Goal: Task Accomplishment & Management: Complete application form

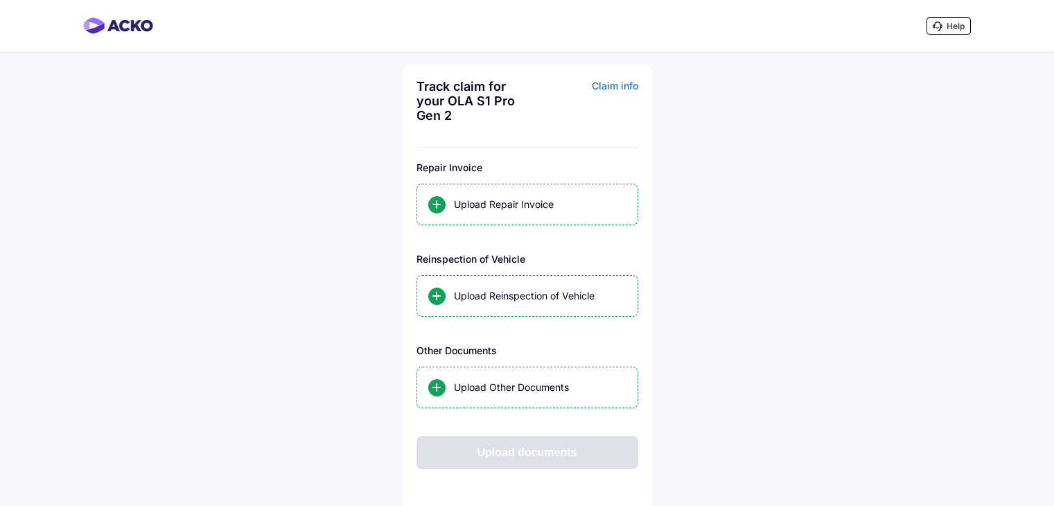
click at [502, 200] on div "Upload Repair Invoice" at bounding box center [540, 204] width 173 height 14
click at [0, 0] on input "Upload Repair Invoice" at bounding box center [0, 0] width 0 height 0
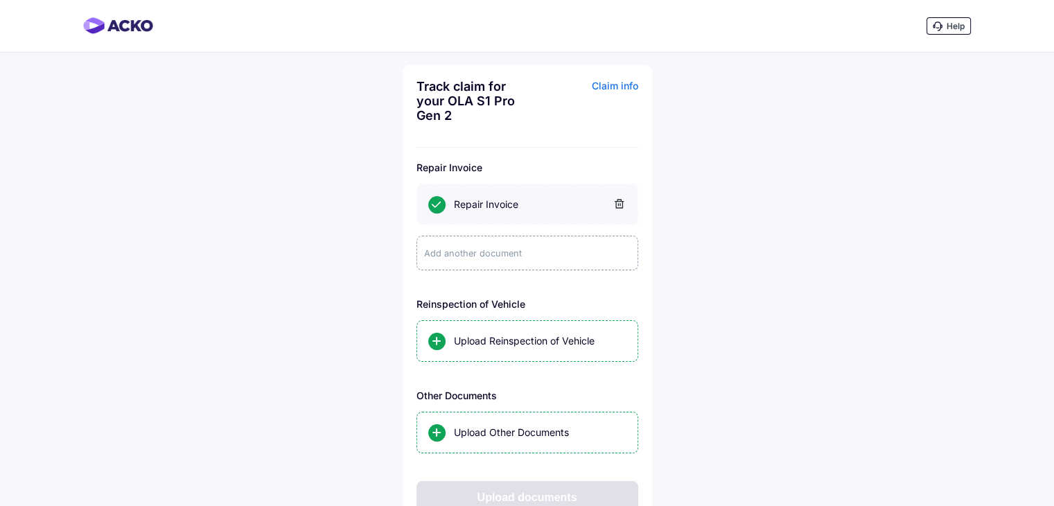
click at [475, 253] on div "Add another document" at bounding box center [527, 253] width 222 height 35
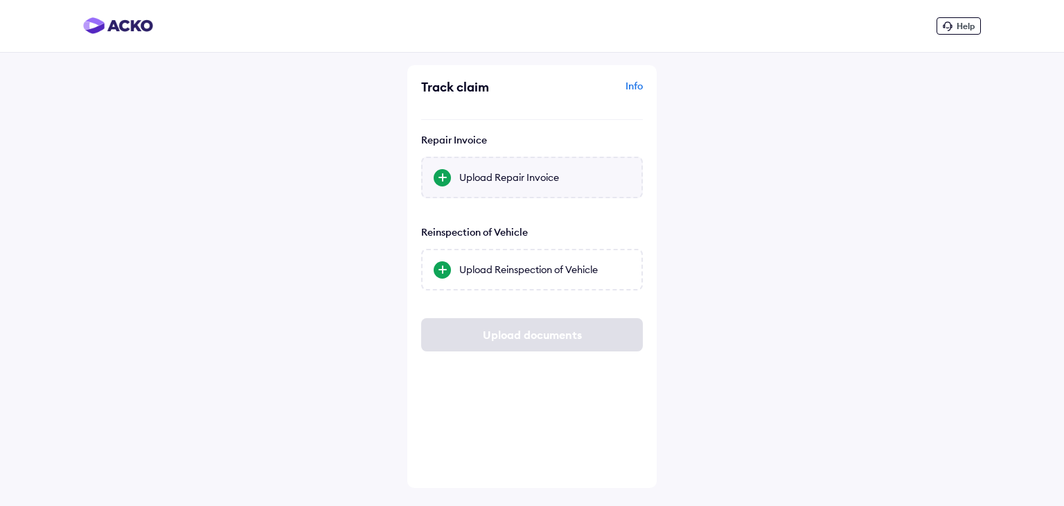
click at [497, 180] on div "Upload Repair Invoice" at bounding box center [544, 177] width 171 height 14
click at [0, 0] on input "Upload Repair Invoice" at bounding box center [0, 0] width 0 height 0
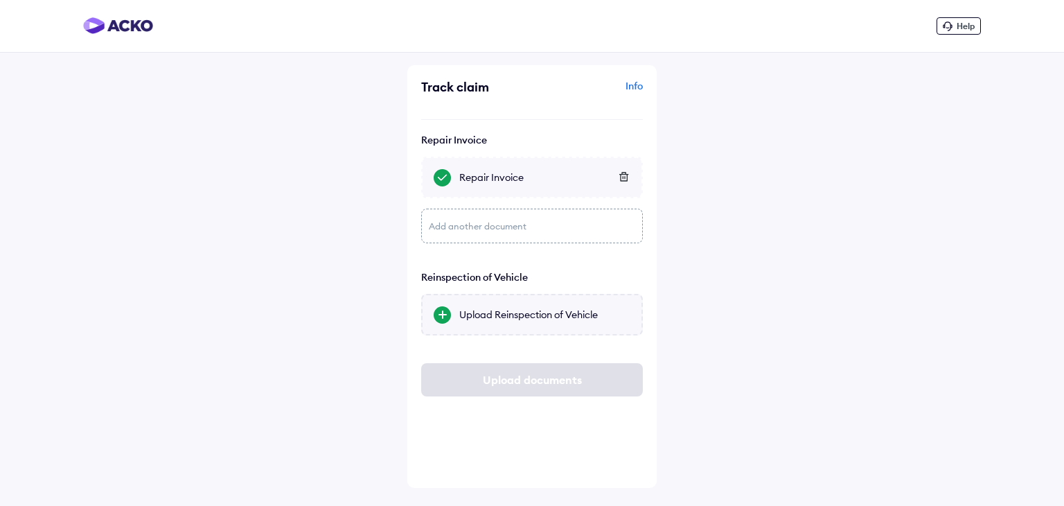
click at [493, 319] on div "Upload Reinspection of Vehicle" at bounding box center [544, 315] width 171 height 14
click at [0, 0] on input "Upload Reinspection of Vehicle" at bounding box center [0, 0] width 0 height 0
click at [510, 323] on div "Upload Reinspection of Vehicle" at bounding box center [532, 315] width 222 height 42
click at [0, 0] on input "Upload Reinspection of Vehicle" at bounding box center [0, 0] width 0 height 0
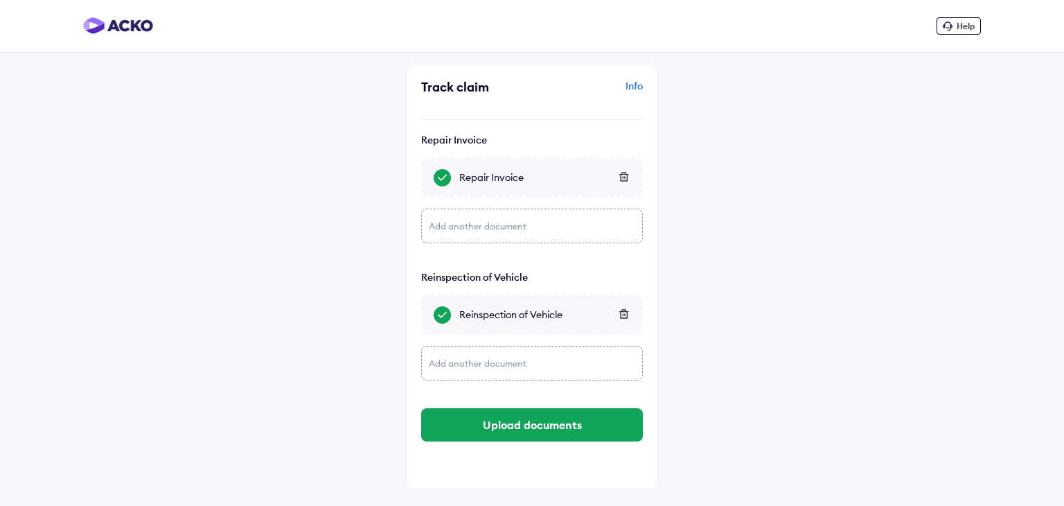
click at [475, 358] on div "Add another document" at bounding box center [532, 363] width 222 height 35
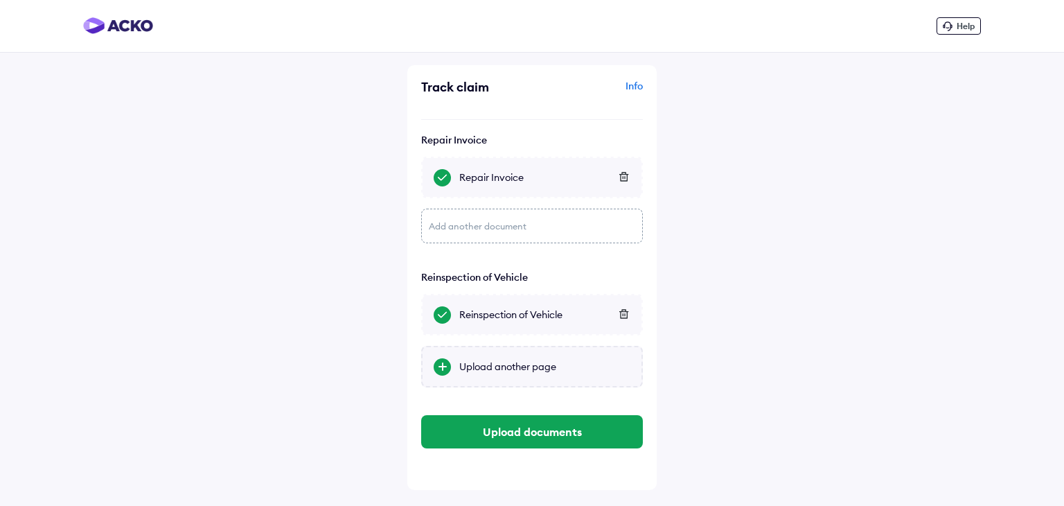
click at [484, 364] on div "Upload another page" at bounding box center [544, 367] width 171 height 14
click at [0, 0] on input "Upload another page" at bounding box center [0, 0] width 0 height 0
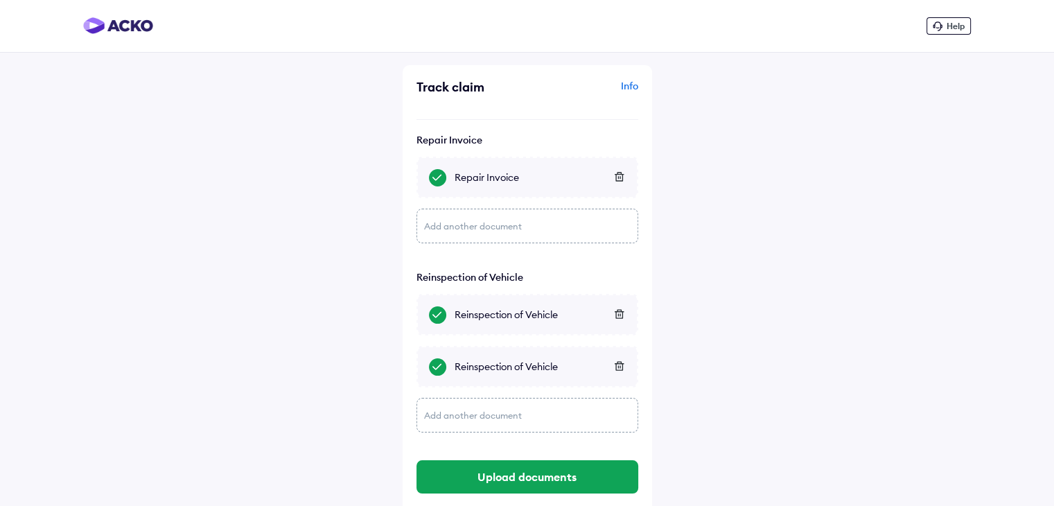
click at [477, 414] on div "Add another document" at bounding box center [527, 415] width 222 height 35
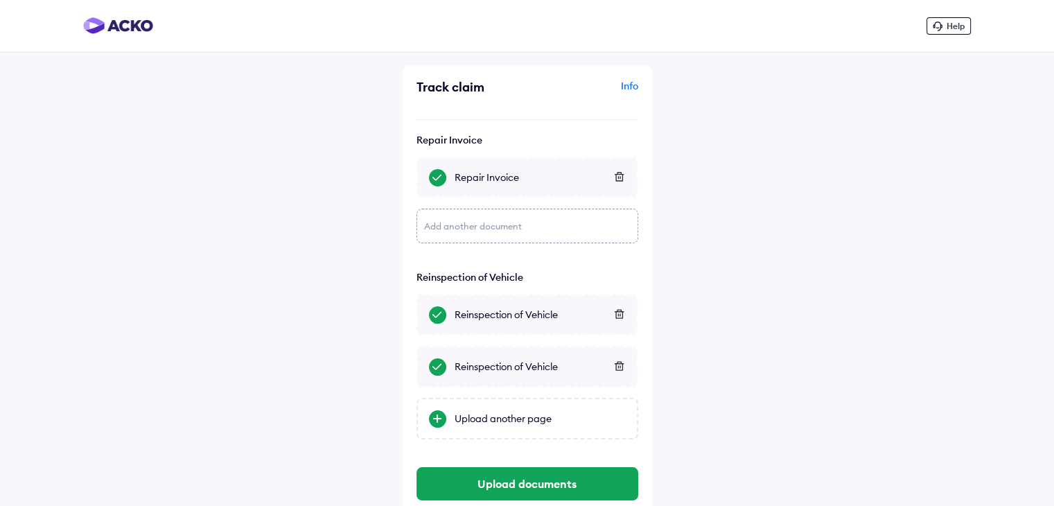
click at [477, 414] on div "Upload another page" at bounding box center [540, 419] width 171 height 14
click at [0, 0] on input "Upload another page" at bounding box center [0, 0] width 0 height 0
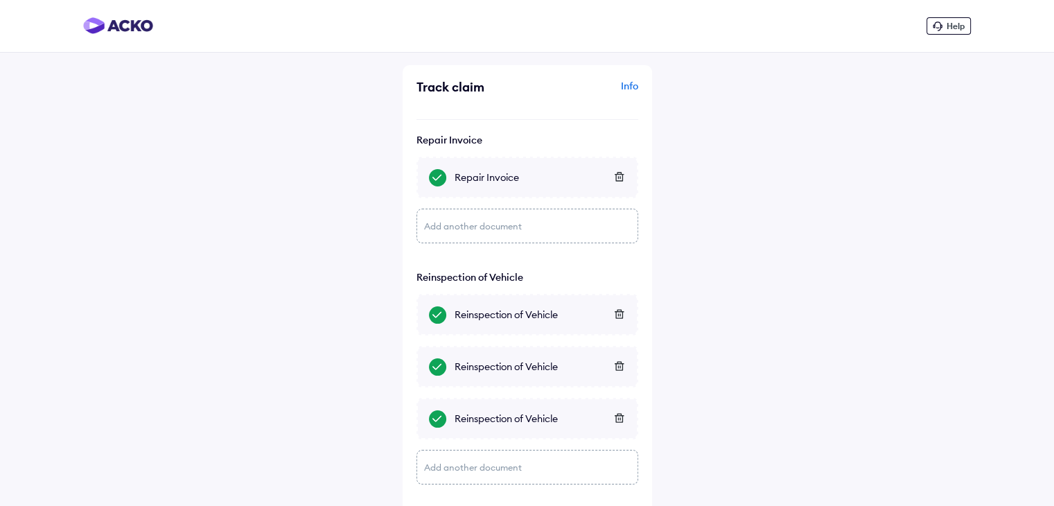
scroll to position [69, 0]
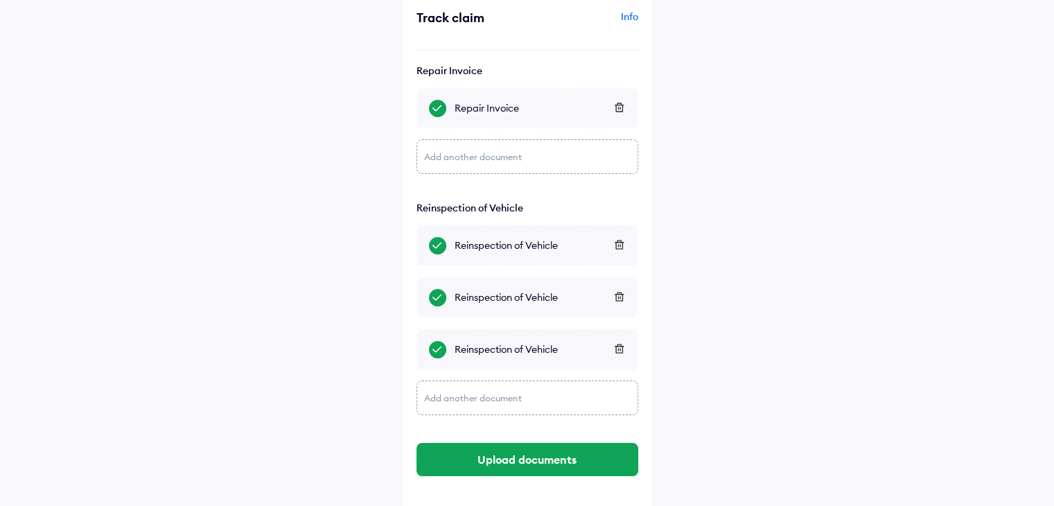
click at [479, 397] on div "Add another document" at bounding box center [527, 397] width 222 height 35
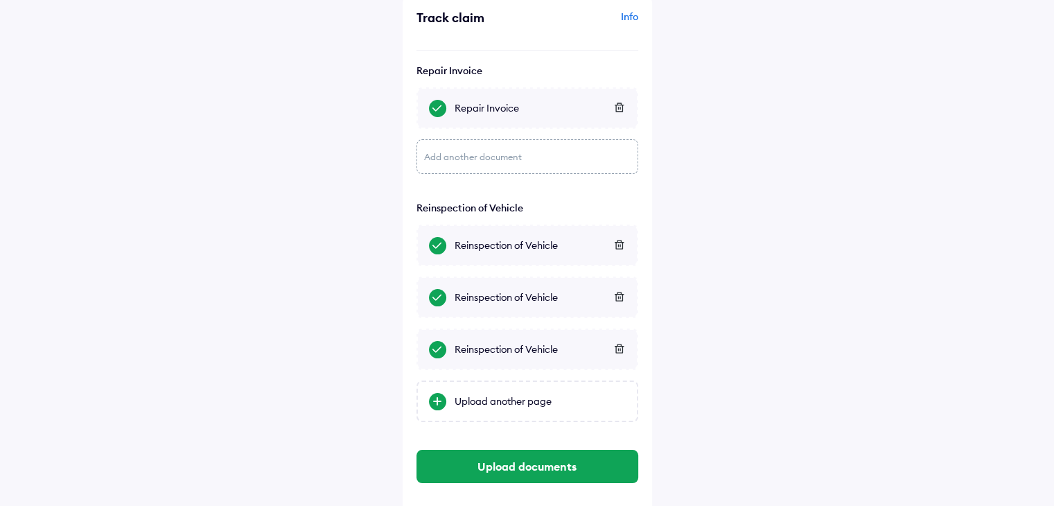
click at [479, 397] on div "Upload another page" at bounding box center [540, 401] width 171 height 14
click at [0, 0] on input "Upload another page" at bounding box center [0, 0] width 0 height 0
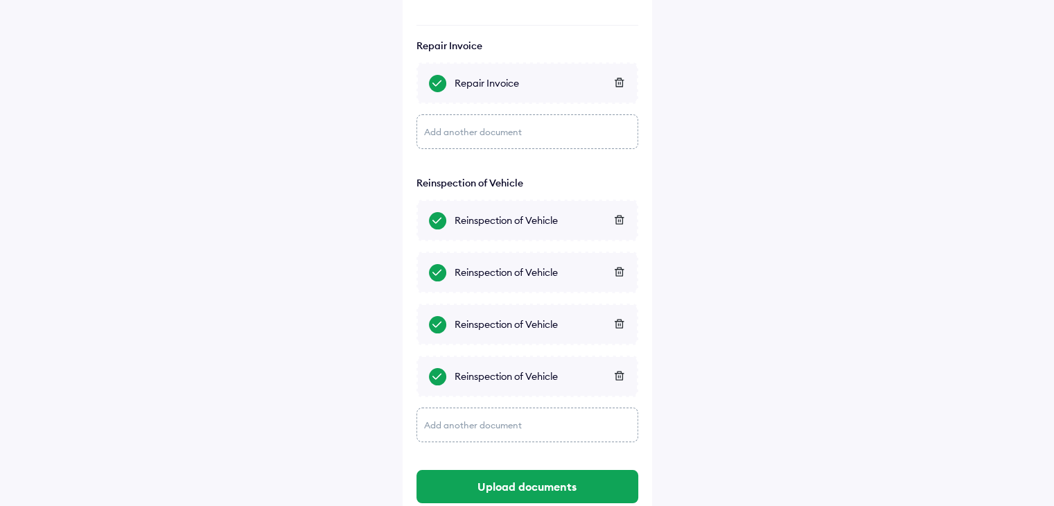
scroll to position [134, 0]
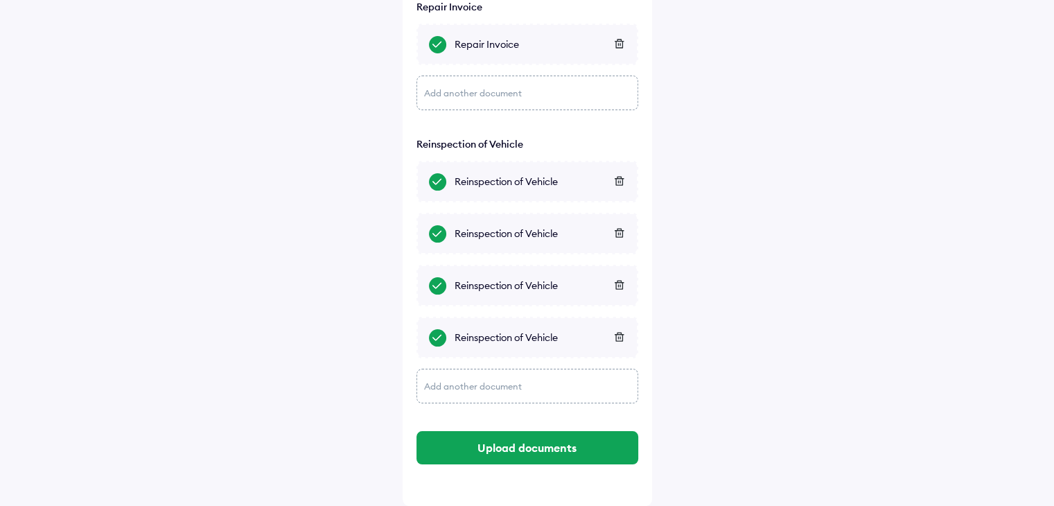
click at [496, 383] on div "Add another document" at bounding box center [527, 386] width 222 height 35
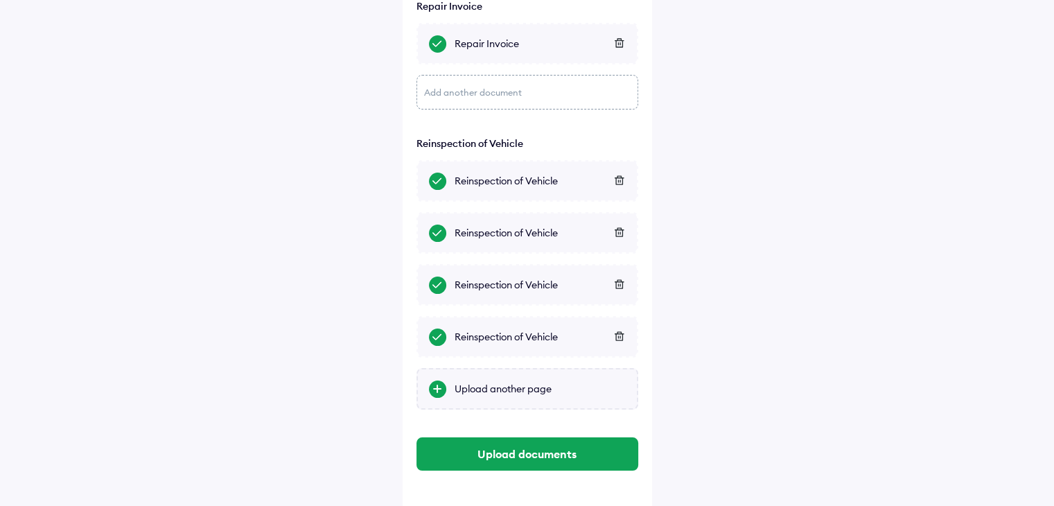
click at [495, 383] on div "Upload another page" at bounding box center [540, 389] width 171 height 14
click at [0, 0] on input "Upload another page" at bounding box center [0, 0] width 0 height 0
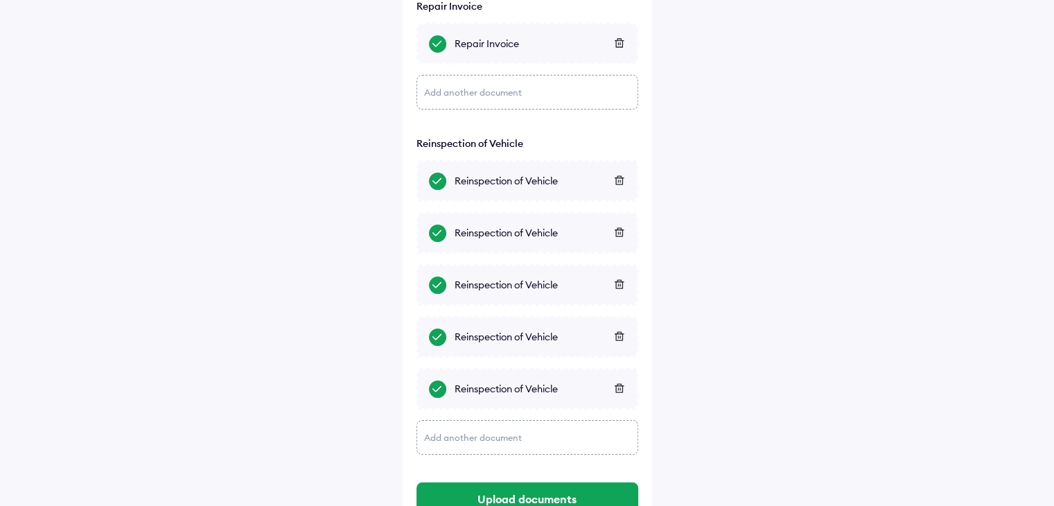
click at [464, 183] on div "Reinspection of Vehicle" at bounding box center [540, 181] width 171 height 14
click at [0, 0] on input "Reinspection of Vehicle" at bounding box center [0, 0] width 0 height 0
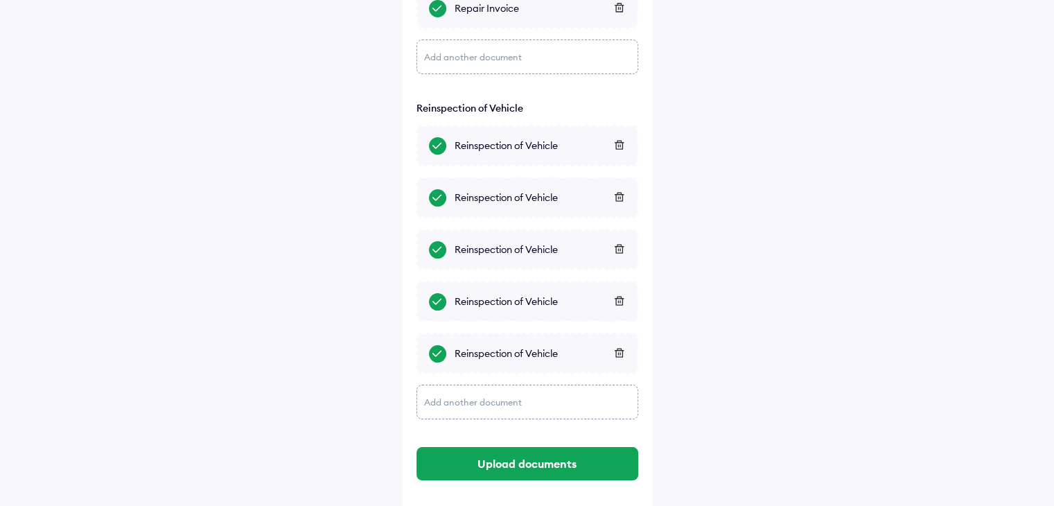
scroll to position [186, 0]
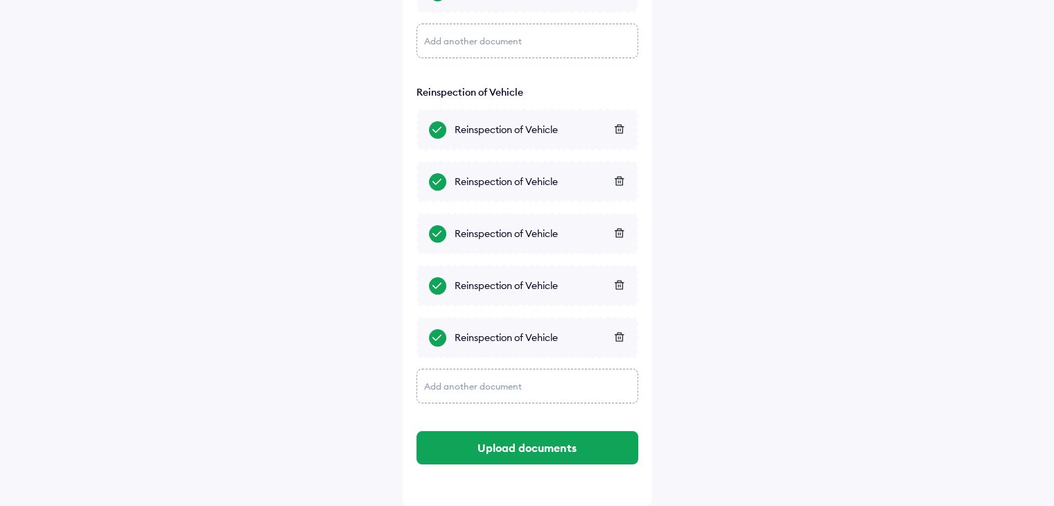
click at [491, 382] on div "Add another document" at bounding box center [527, 386] width 222 height 35
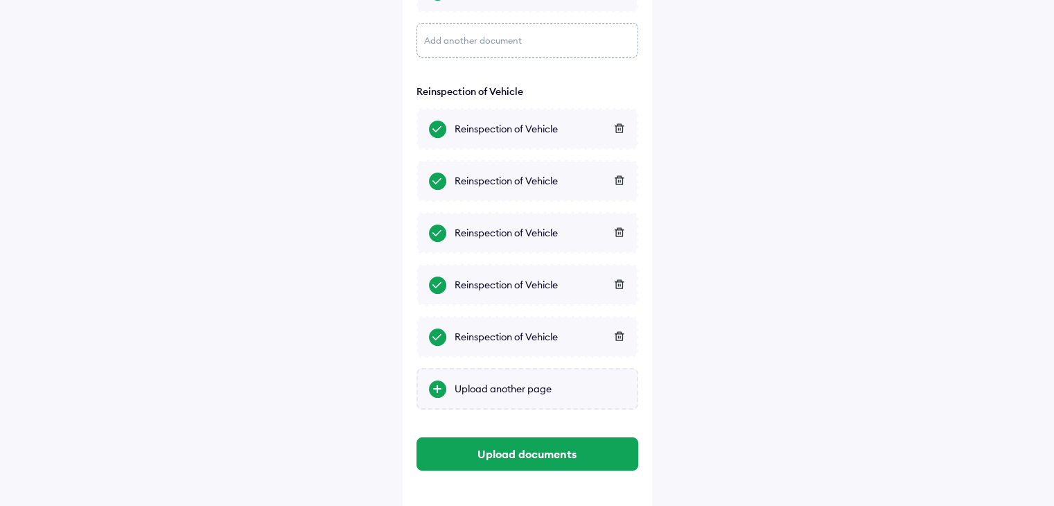
click at [491, 382] on div "Upload another page" at bounding box center [540, 389] width 171 height 14
click at [0, 0] on input "Upload another page" at bounding box center [0, 0] width 0 height 0
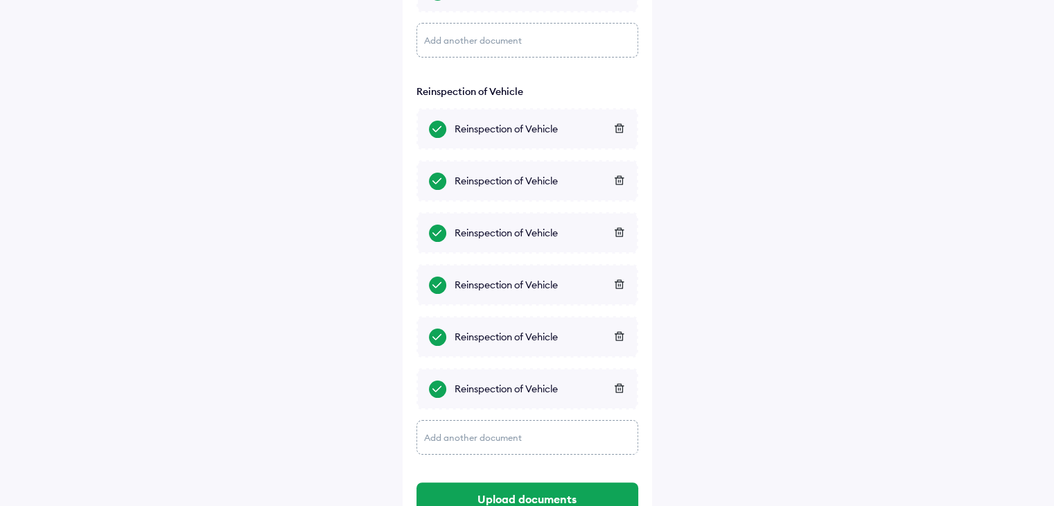
click at [554, 445] on div "Add another document" at bounding box center [527, 437] width 222 height 35
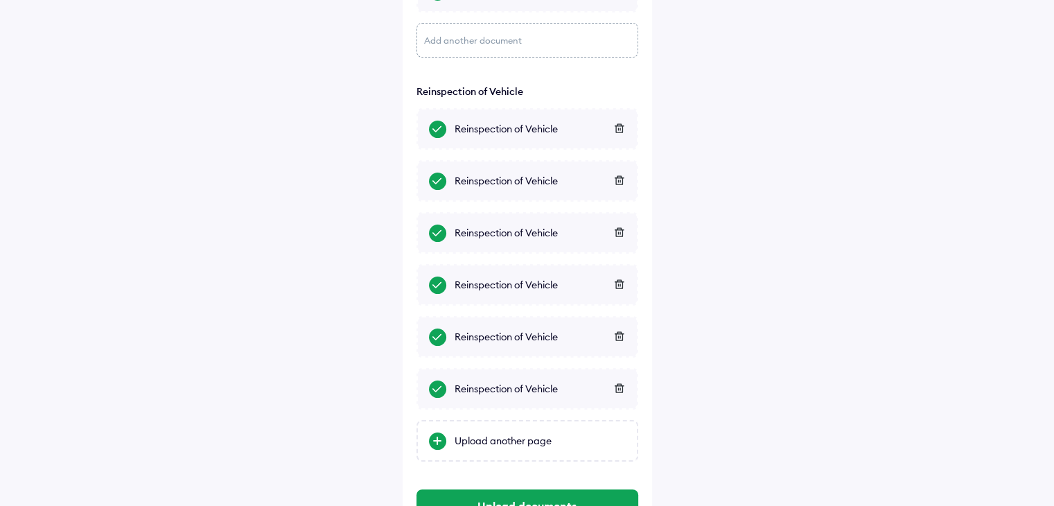
click at [554, 445] on div "Upload another page" at bounding box center [540, 441] width 171 height 14
click at [0, 0] on input "Upload another page" at bounding box center [0, 0] width 0 height 0
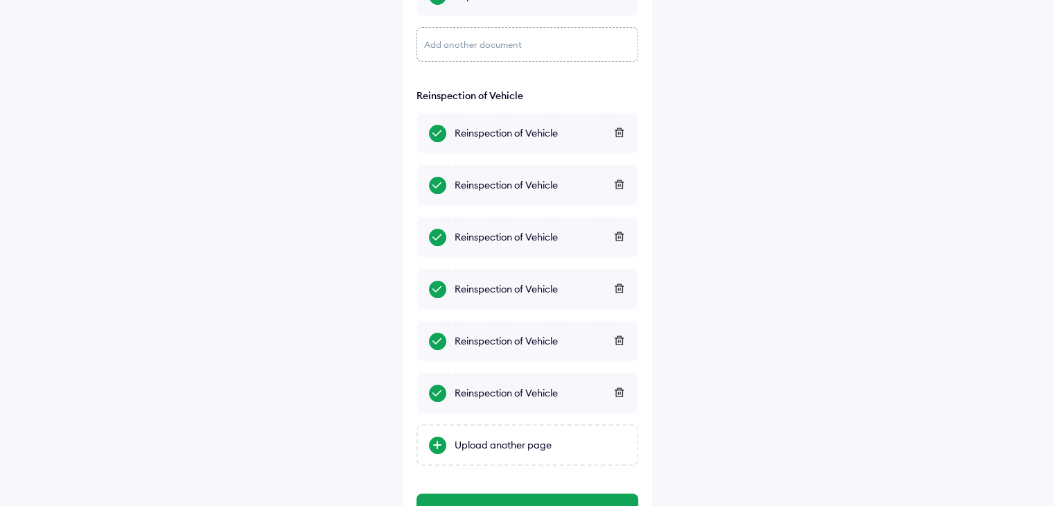
scroll to position [116, 0]
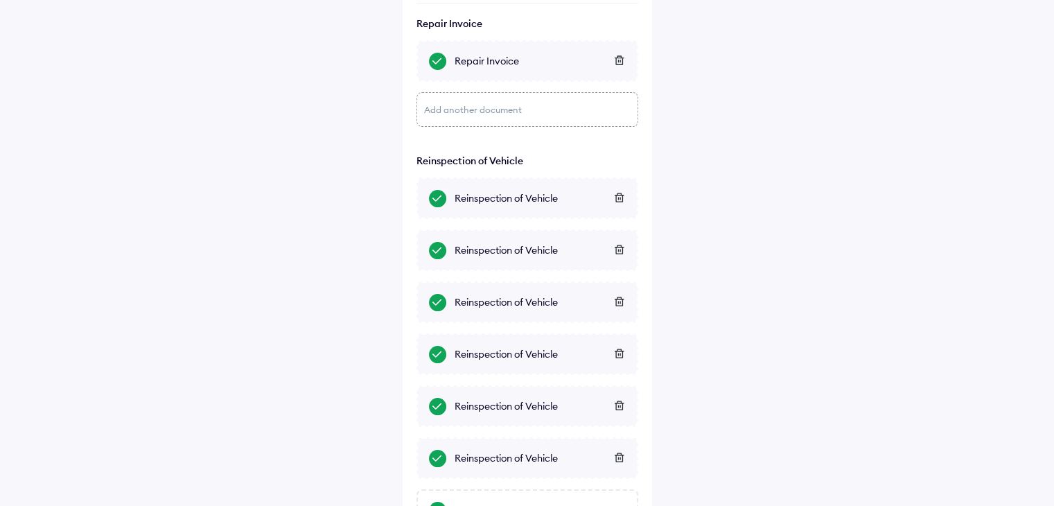
click at [617, 200] on icon at bounding box center [619, 198] width 10 height 10
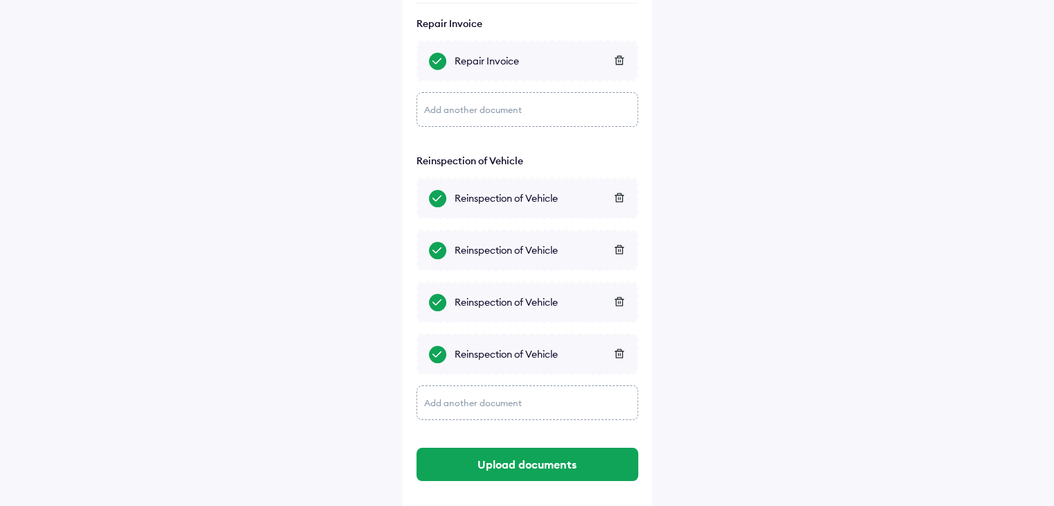
click at [617, 200] on icon at bounding box center [619, 198] width 10 height 10
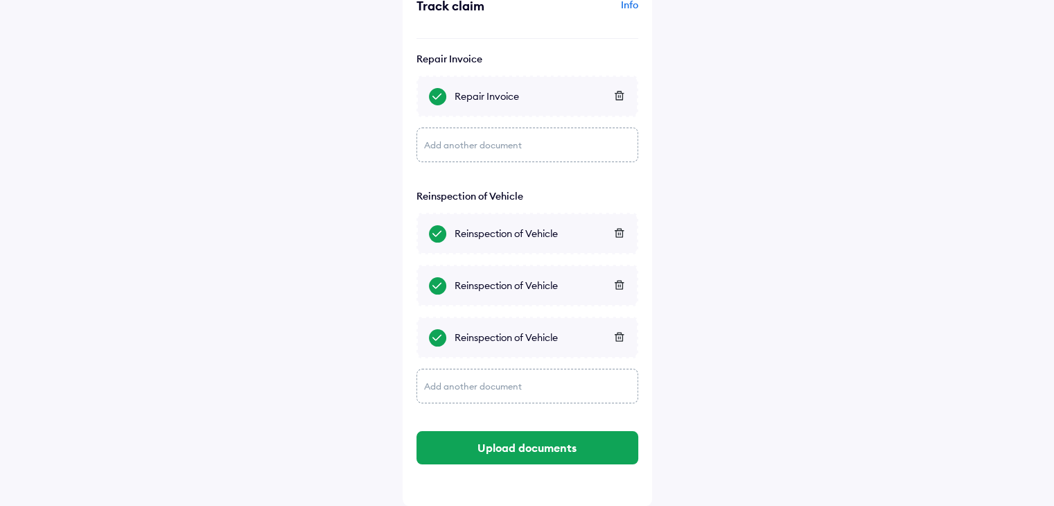
click at [617, 200] on div "Reinspection of Vehicle" at bounding box center [527, 196] width 222 height 12
click at [621, 235] on icon at bounding box center [618, 232] width 9 height 9
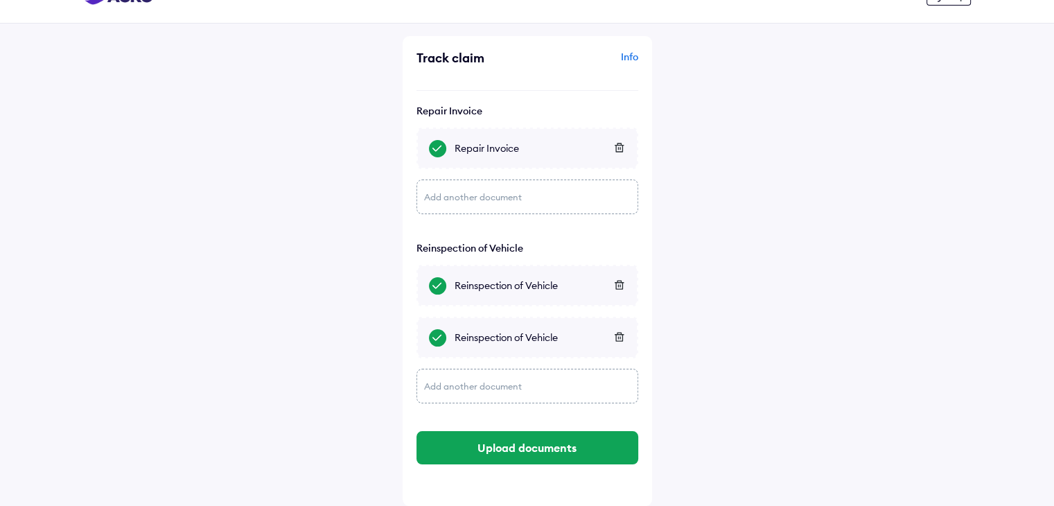
click at [620, 280] on icon at bounding box center [619, 285] width 10 height 10
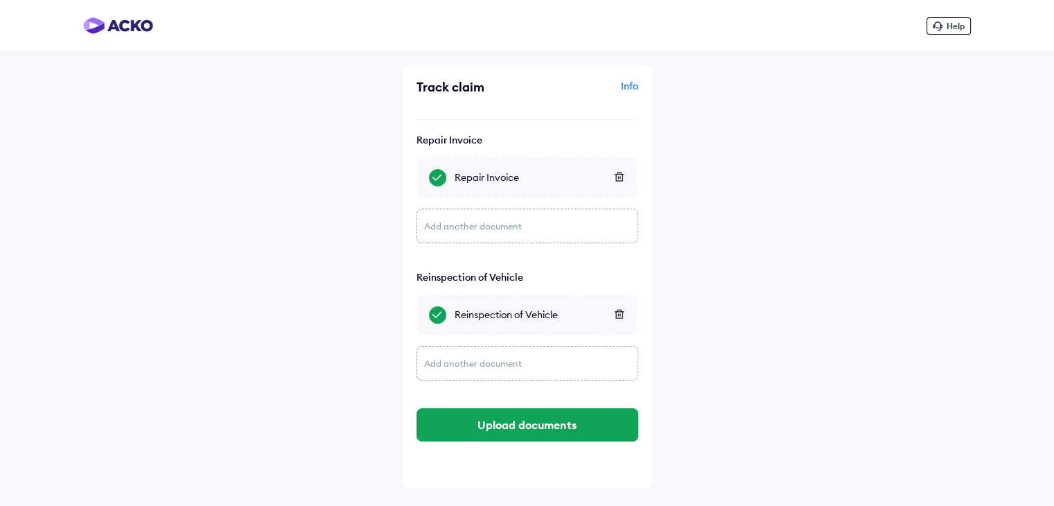
scroll to position [0, 0]
click at [619, 316] on icon at bounding box center [624, 314] width 10 height 10
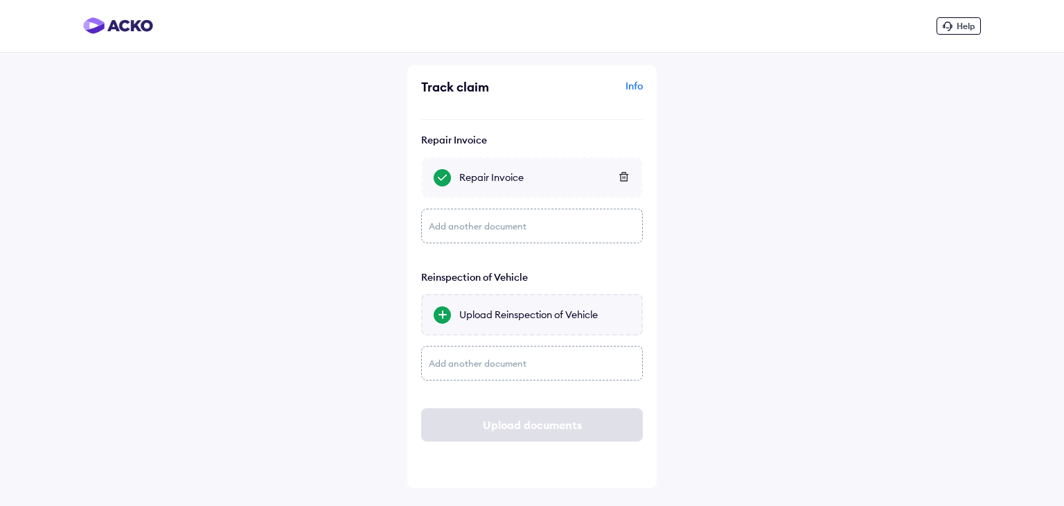
click at [518, 317] on div "Upload Reinspection of Vehicle" at bounding box center [544, 315] width 171 height 14
click at [0, 0] on input "Upload Reinspection of Vehicle" at bounding box center [0, 0] width 0 height 0
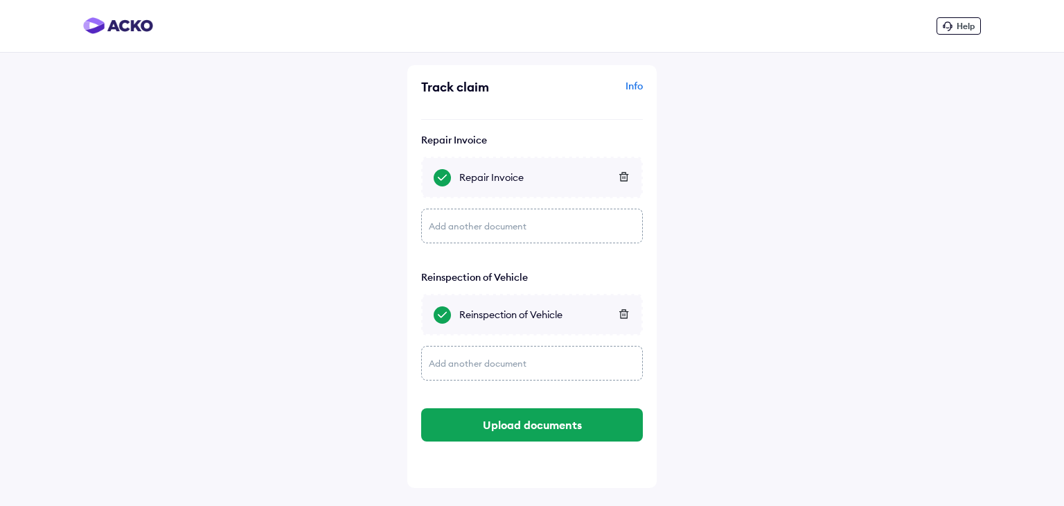
click at [487, 368] on div "Add another document" at bounding box center [532, 363] width 222 height 35
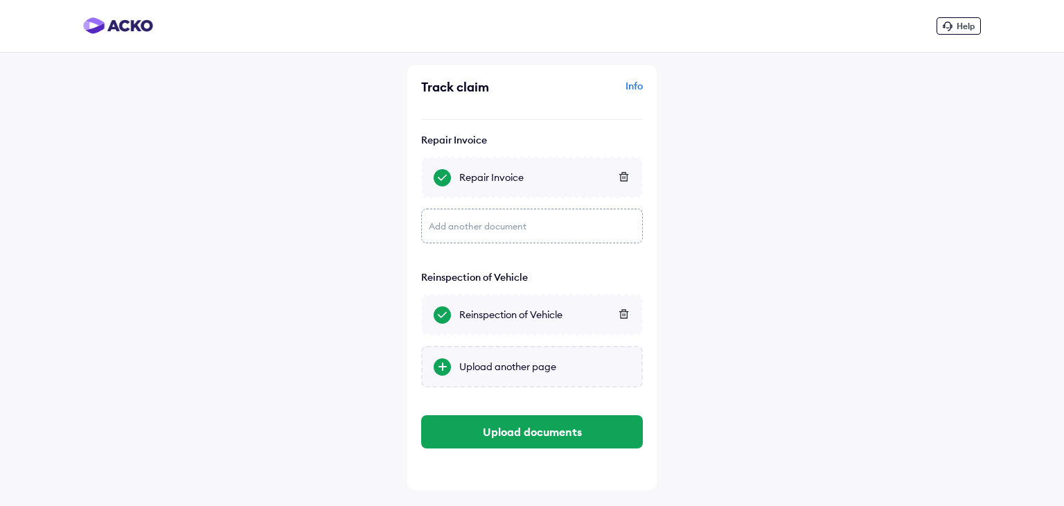
click at [495, 369] on div "Upload another page" at bounding box center [544, 367] width 171 height 14
click at [0, 0] on input "Upload another page" at bounding box center [0, 0] width 0 height 0
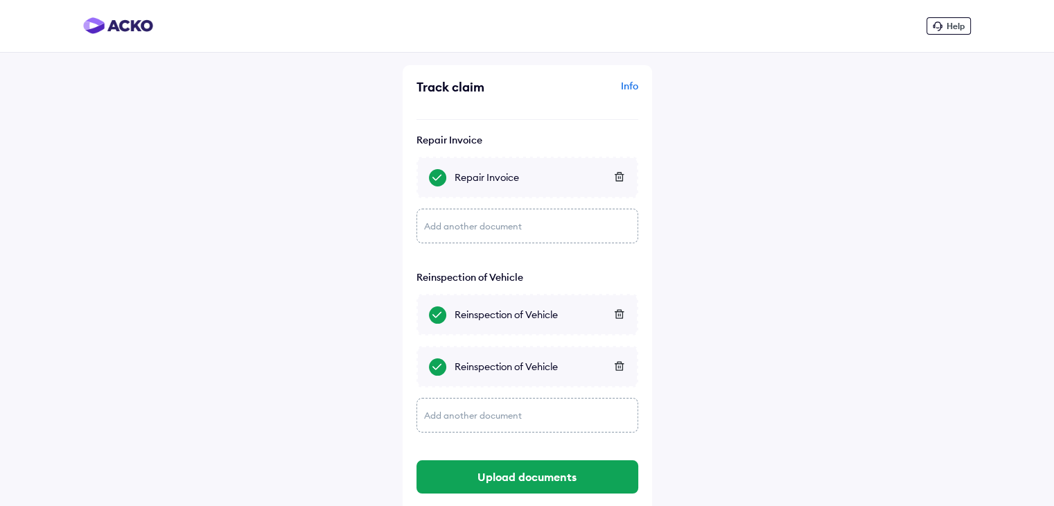
click at [491, 411] on div "Add another document" at bounding box center [527, 415] width 222 height 35
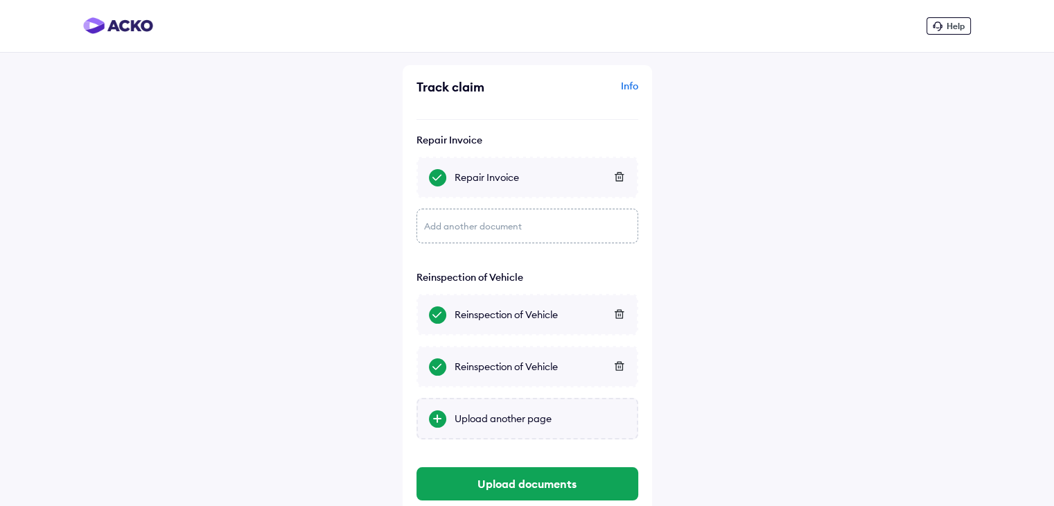
click at [491, 414] on div "Upload another page" at bounding box center [540, 419] width 171 height 14
click at [0, 0] on input "Upload another page" at bounding box center [0, 0] width 0 height 0
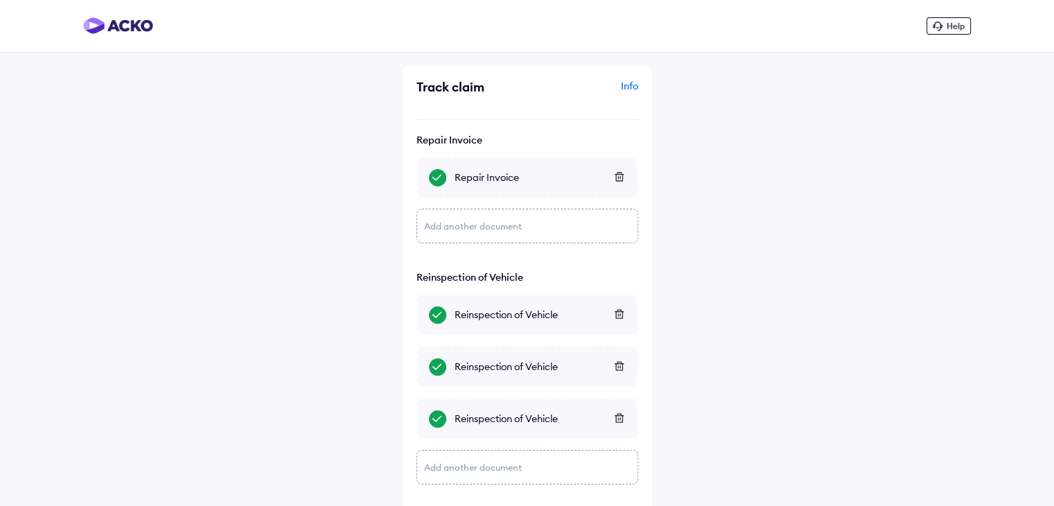
click at [502, 465] on div "Add another document" at bounding box center [527, 467] width 222 height 35
click at [495, 469] on div "Upload another page" at bounding box center [540, 471] width 171 height 14
click at [0, 0] on input "Upload another page" at bounding box center [0, 0] width 0 height 0
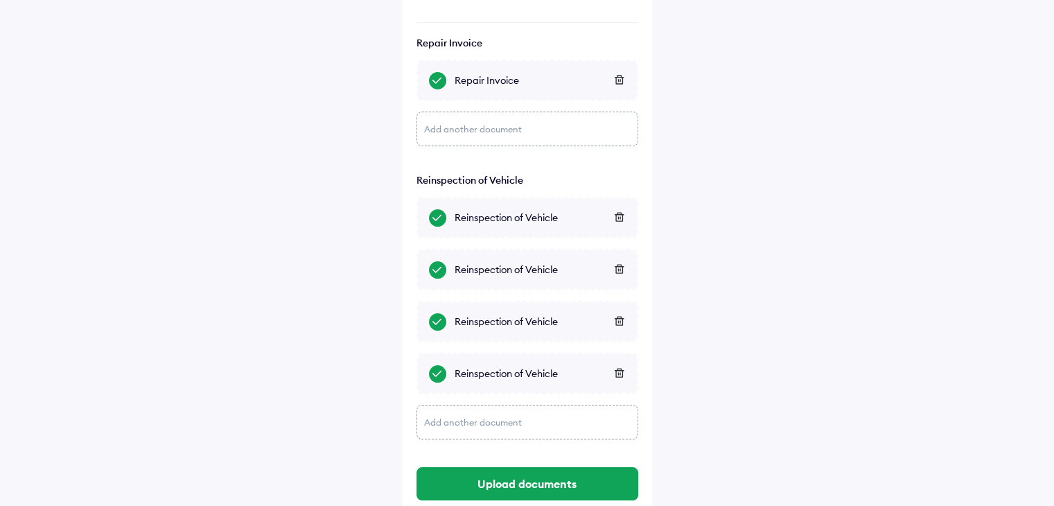
scroll to position [134, 0]
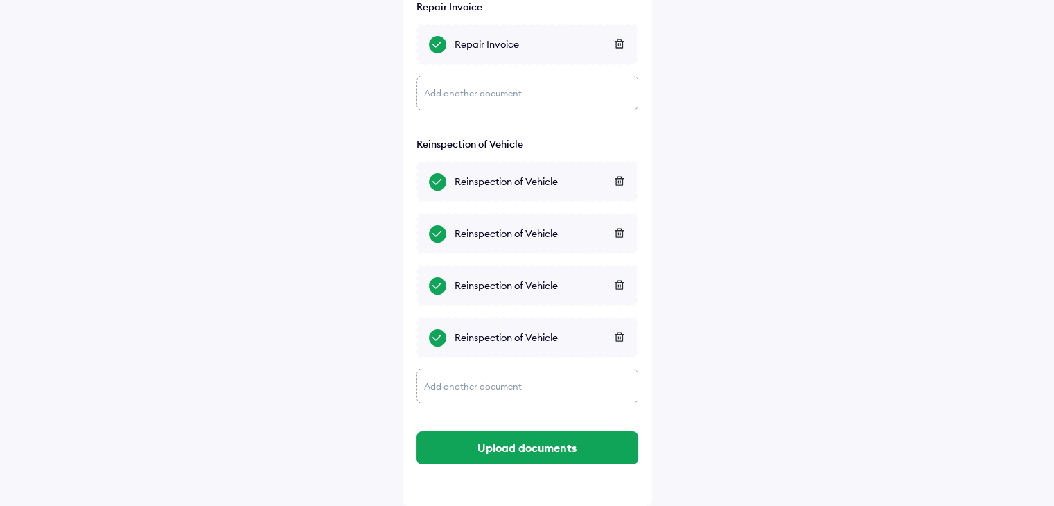
click at [494, 386] on div "Add another document" at bounding box center [527, 386] width 222 height 35
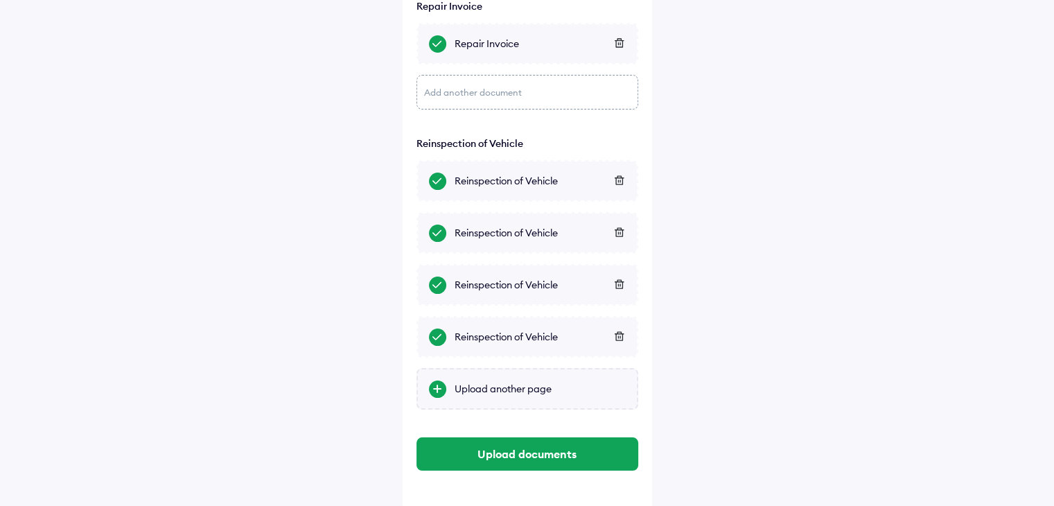
click at [493, 391] on div "Upload another page" at bounding box center [540, 389] width 171 height 14
click at [0, 0] on input "Upload another page" at bounding box center [0, 0] width 0 height 0
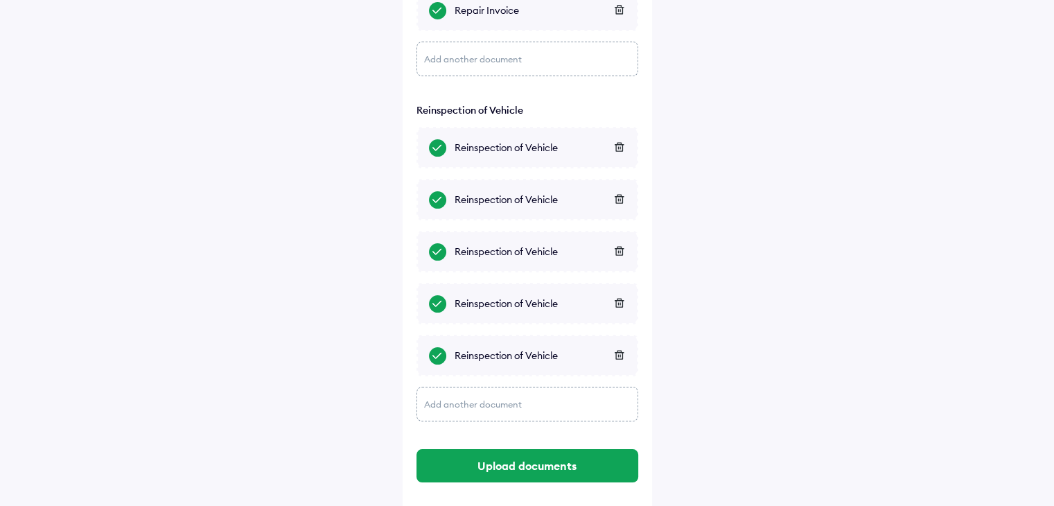
scroll to position [186, 0]
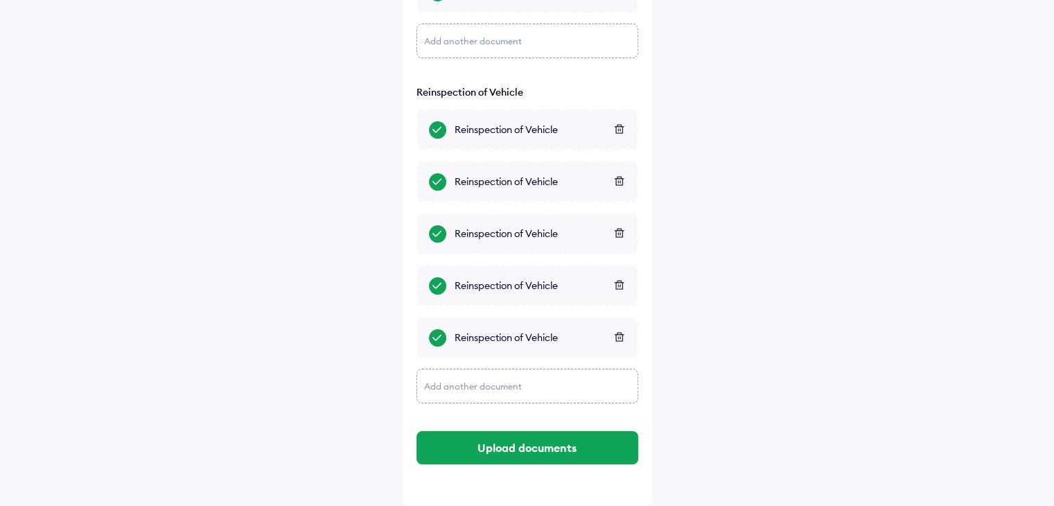
click at [518, 389] on div "Add another document" at bounding box center [527, 386] width 222 height 35
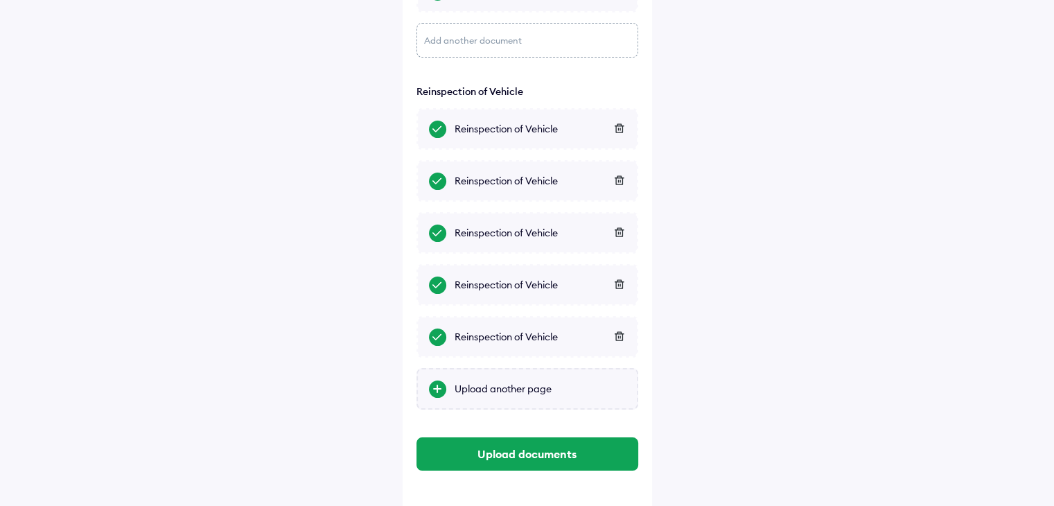
click at [513, 389] on div "Upload another page" at bounding box center [540, 389] width 171 height 14
click at [0, 0] on input "Upload another page" at bounding box center [0, 0] width 0 height 0
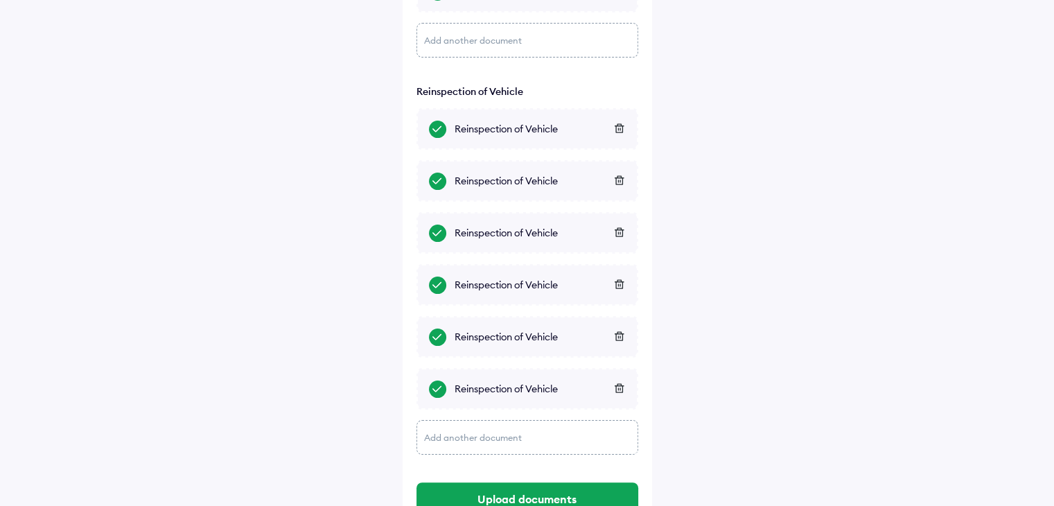
scroll to position [238, 0]
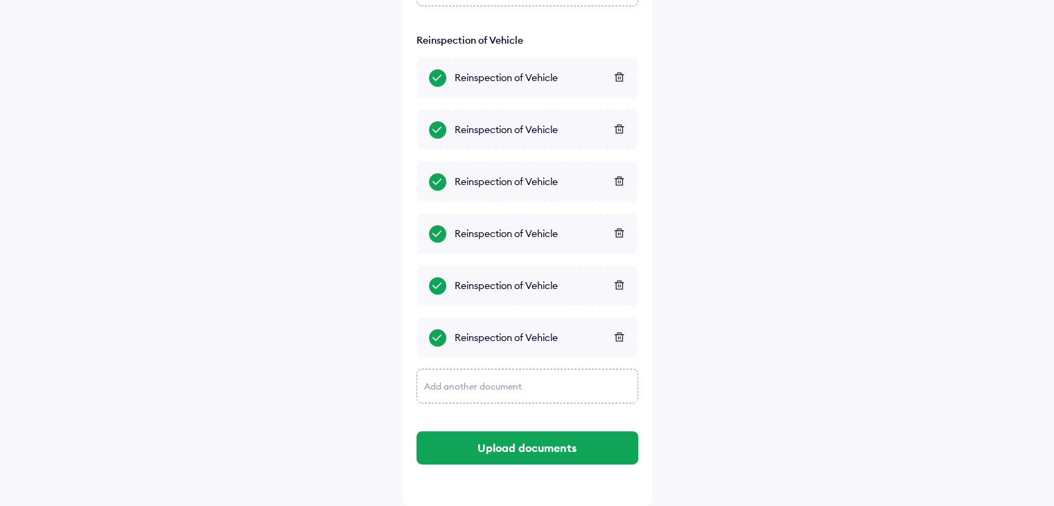
click at [529, 382] on div "Add another document" at bounding box center [527, 386] width 222 height 35
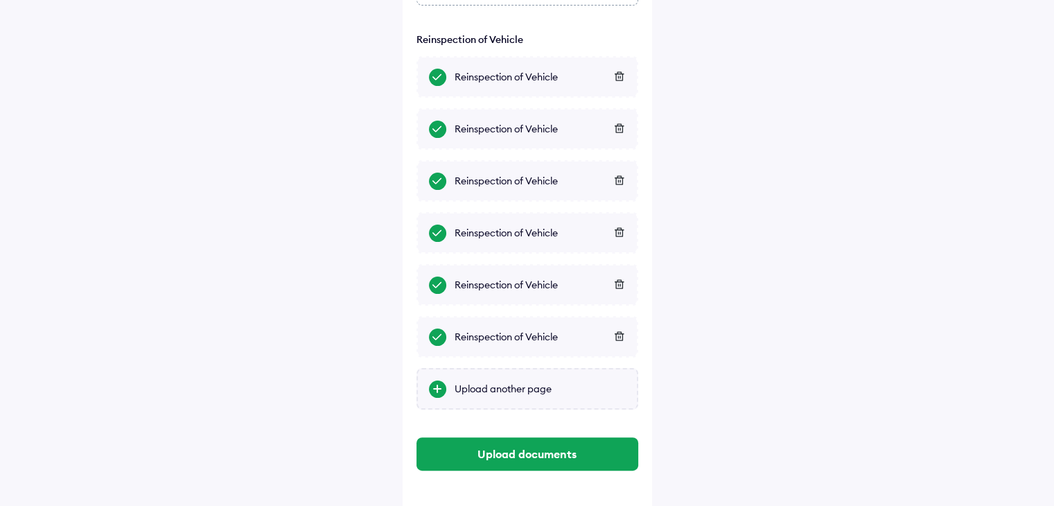
click at [529, 382] on div "Upload another page" at bounding box center [540, 389] width 171 height 14
click at [0, 0] on input "Upload another page" at bounding box center [0, 0] width 0 height 0
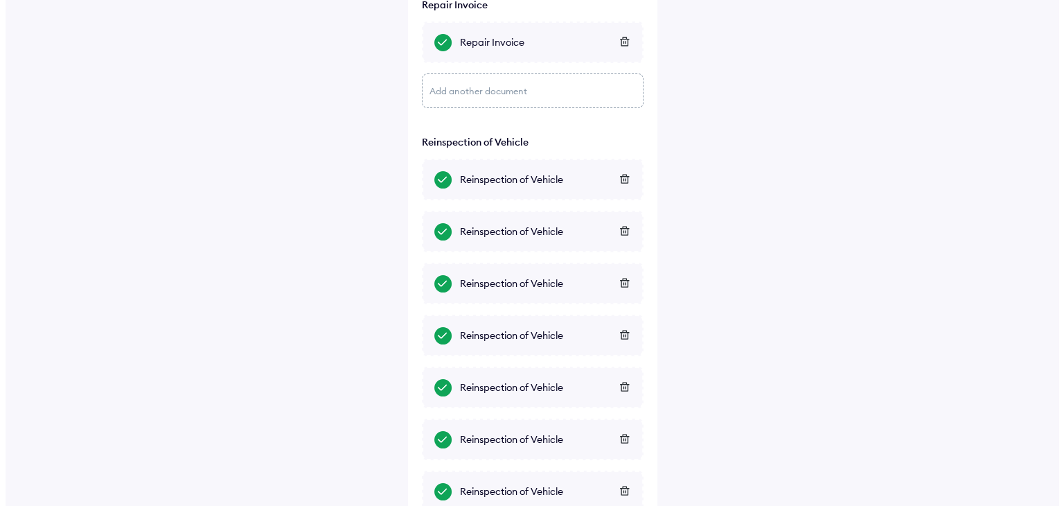
scroll to position [290, 0]
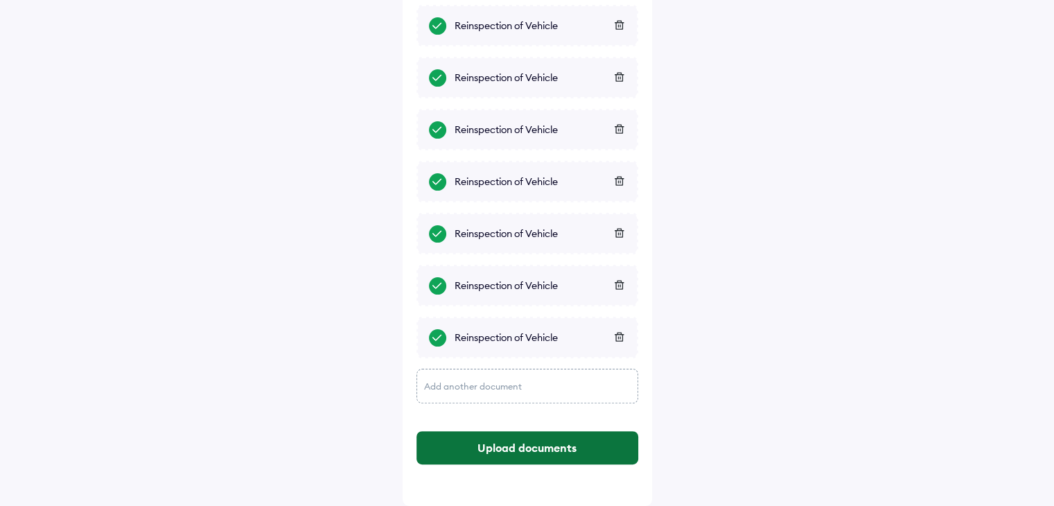
click at [514, 455] on button "Upload documents" at bounding box center [527, 447] width 222 height 33
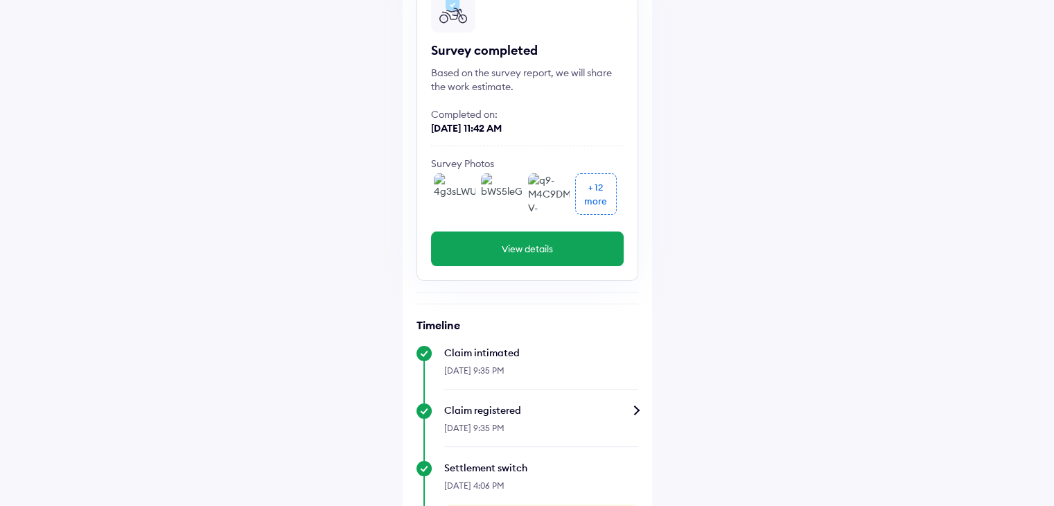
scroll to position [277, 0]
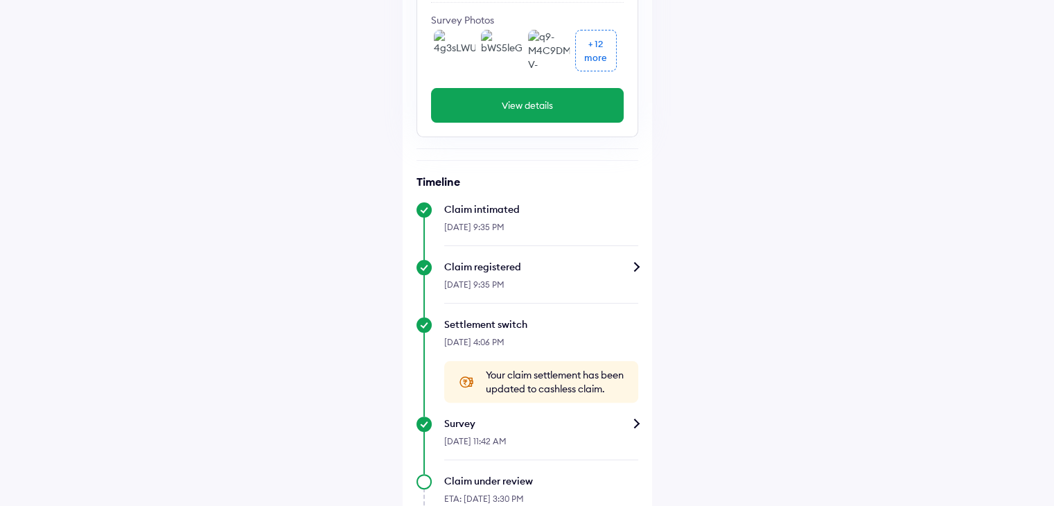
click at [524, 109] on button "View details" at bounding box center [527, 105] width 193 height 35
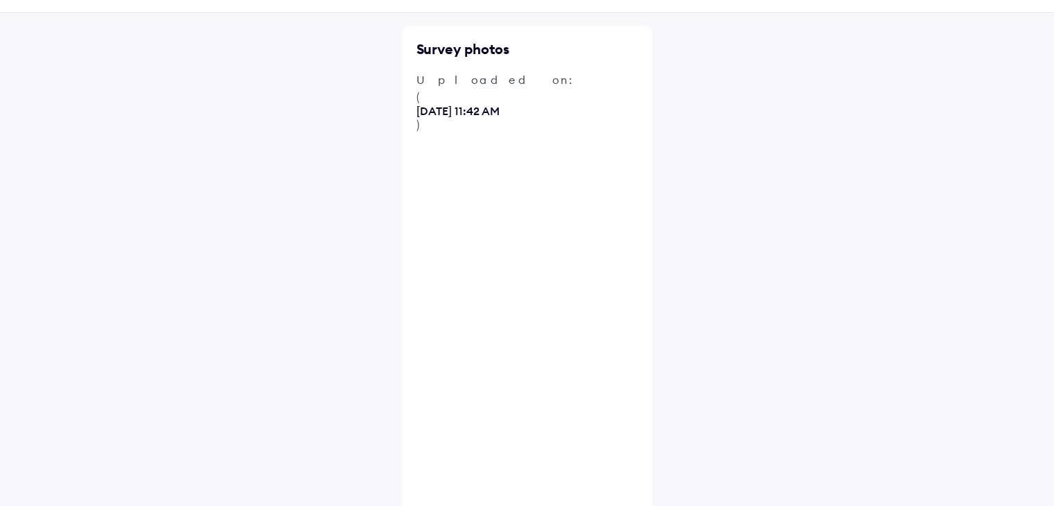
scroll to position [62, 0]
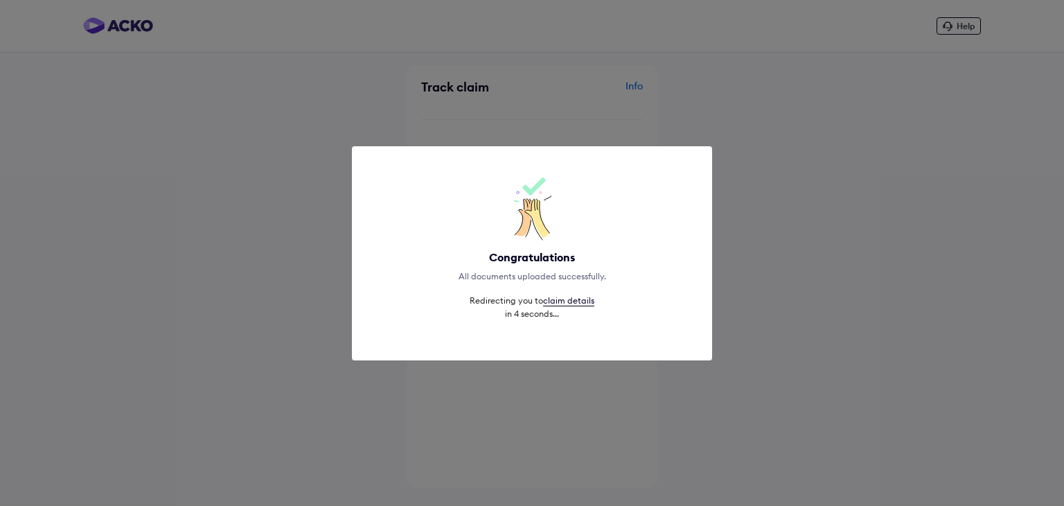
click at [571, 300] on link "claim details" at bounding box center [568, 300] width 51 height 11
click at [570, 300] on link "claim details" at bounding box center [568, 300] width 51 height 11
click at [504, 266] on div "Congratulations All documents uploaded successfully. Redirecting you to claim d…" at bounding box center [532, 253] width 305 height 159
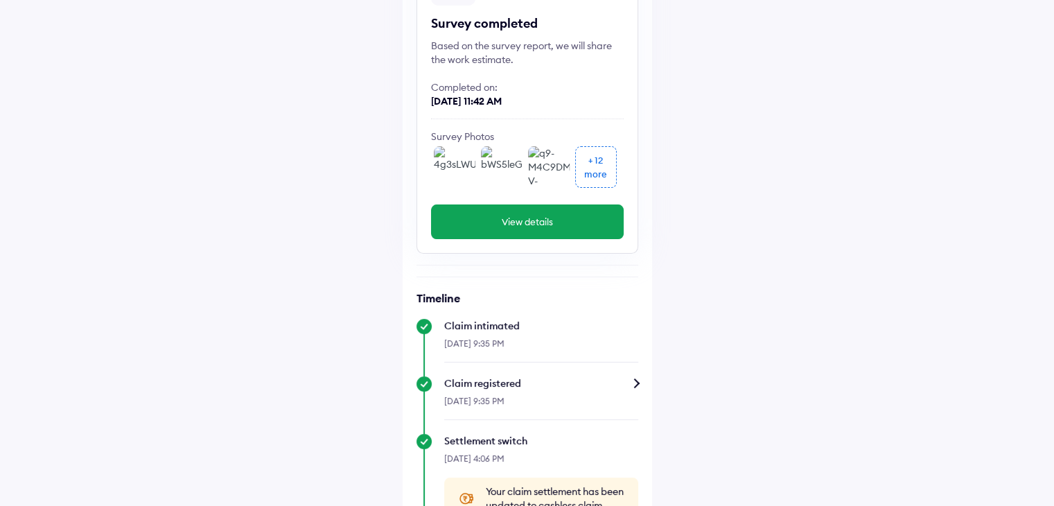
scroll to position [36, 0]
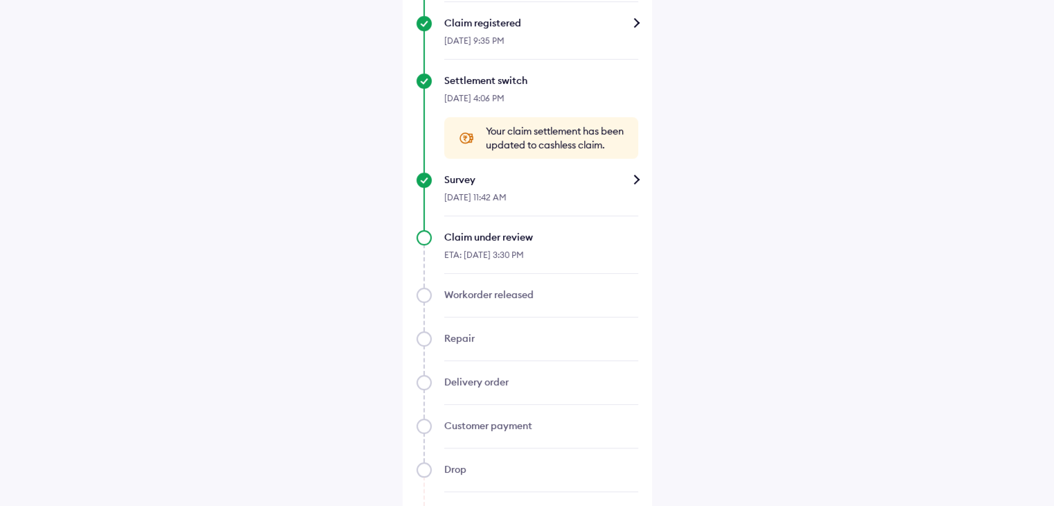
scroll to position [590, 0]
